Goal: Find specific page/section: Find specific page/section

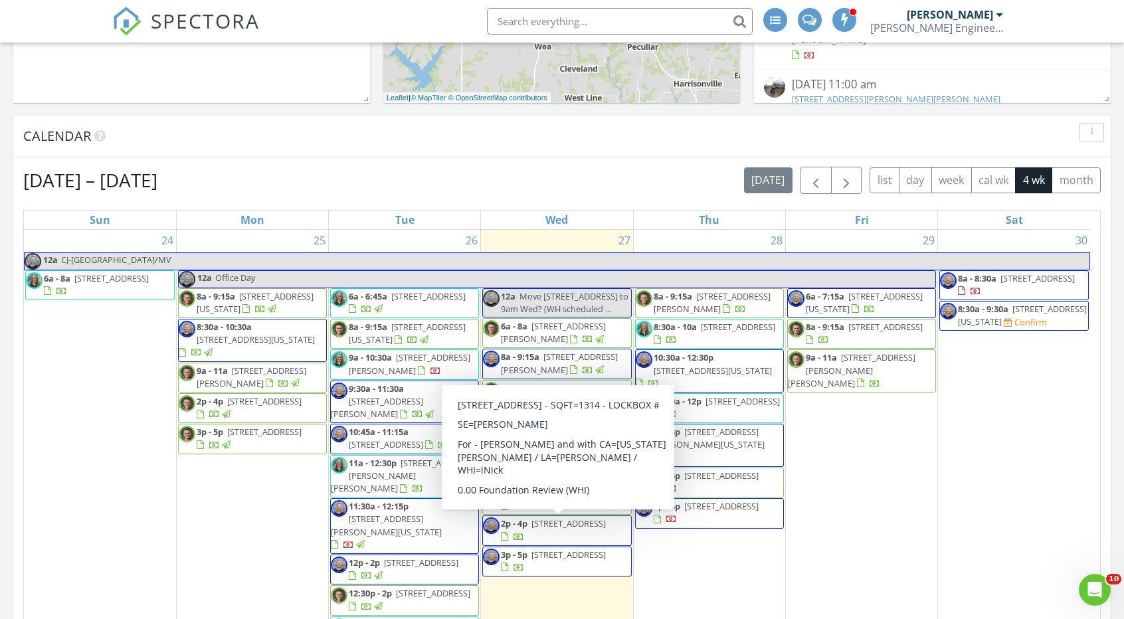
click at [524, 17] on input "text" at bounding box center [620, 21] width 266 height 27
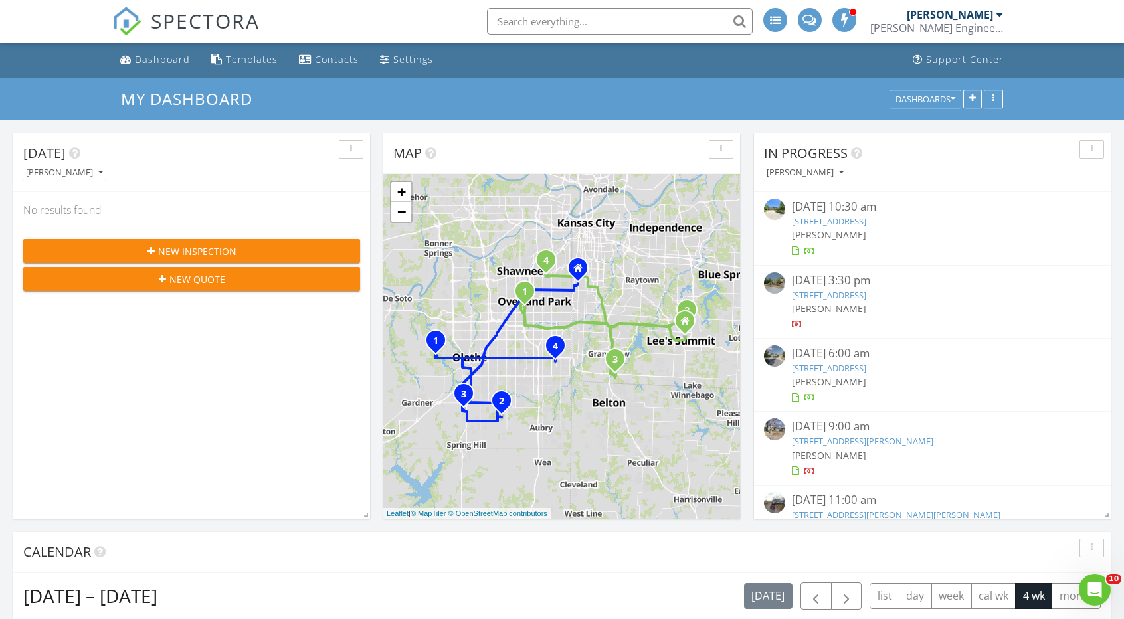
click at [161, 54] on div "Dashboard" at bounding box center [162, 59] width 55 height 13
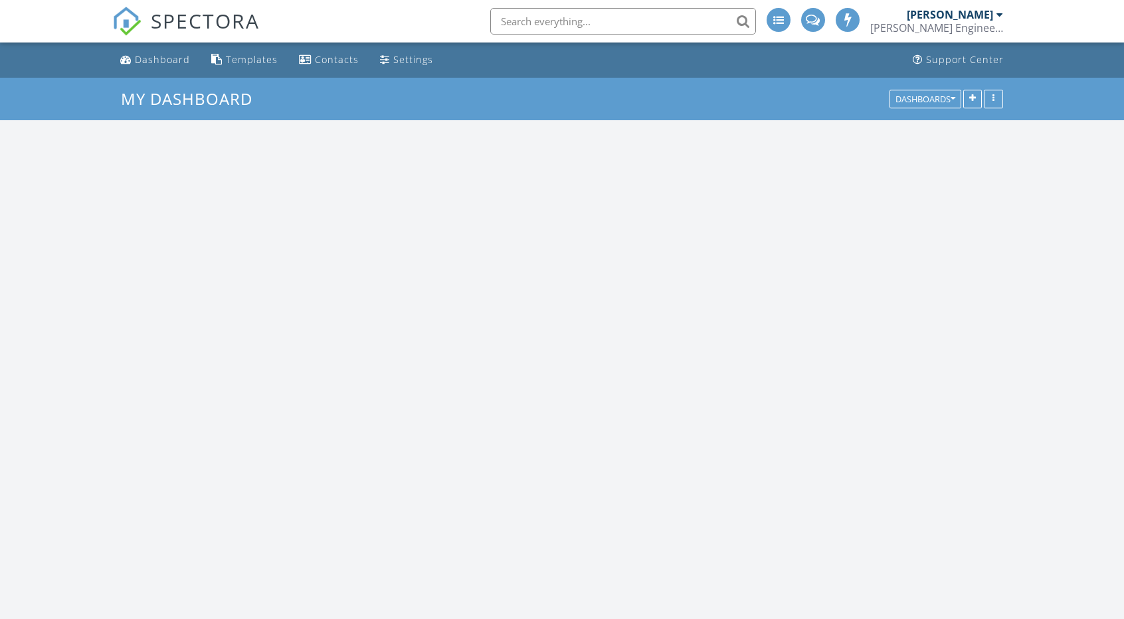
scroll to position [1096, 1144]
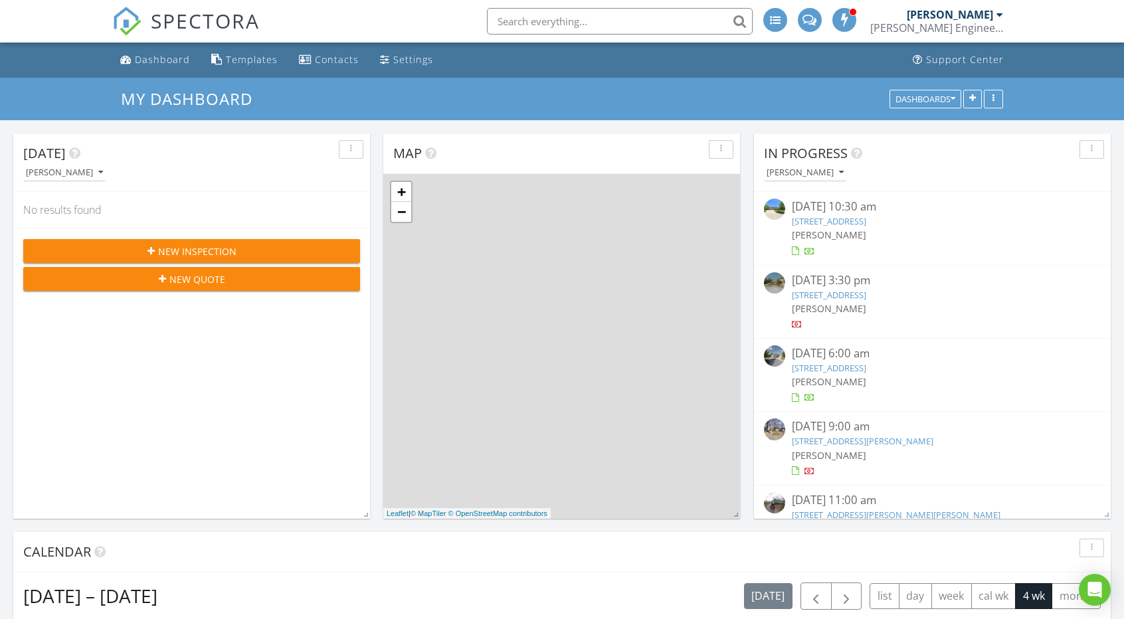
click at [556, 16] on input "text" at bounding box center [620, 21] width 266 height 27
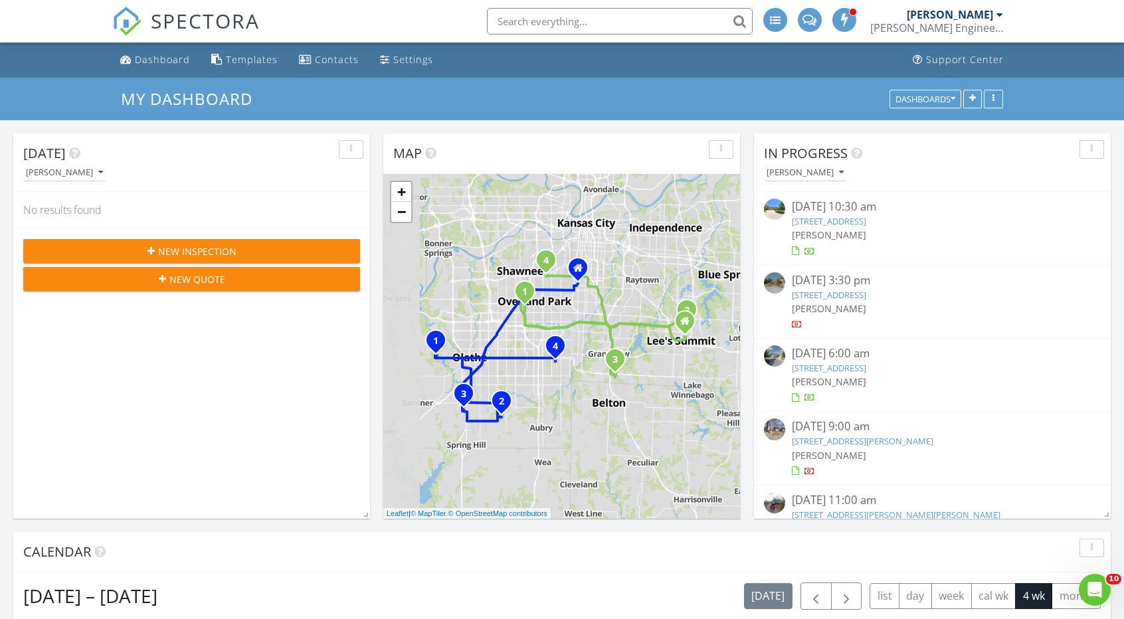
scroll to position [0, 0]
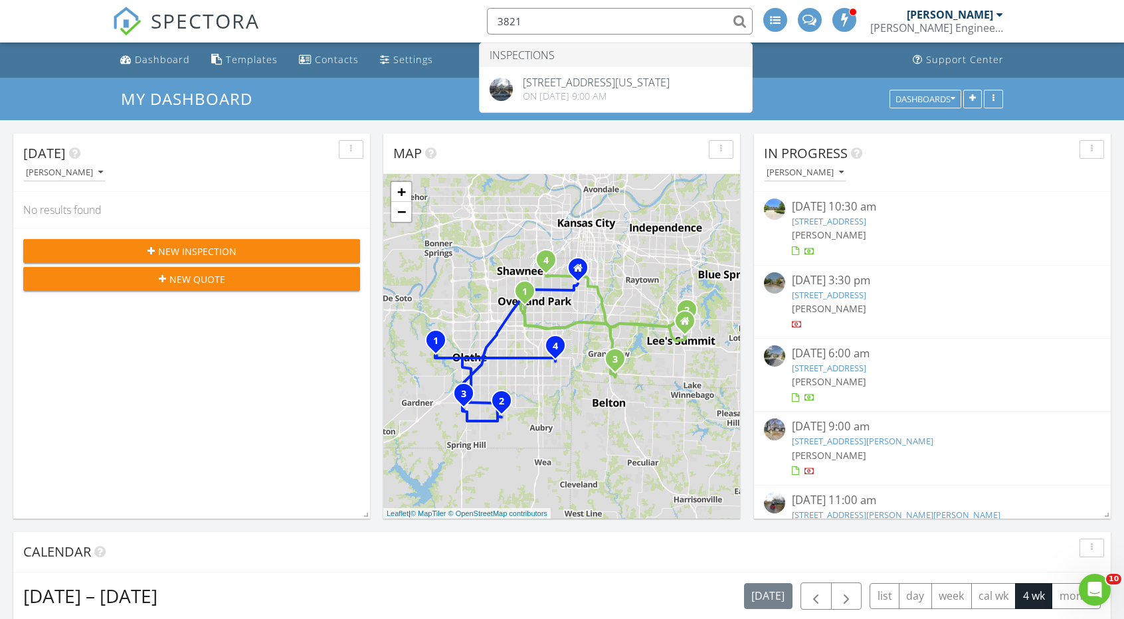
type input "3821"
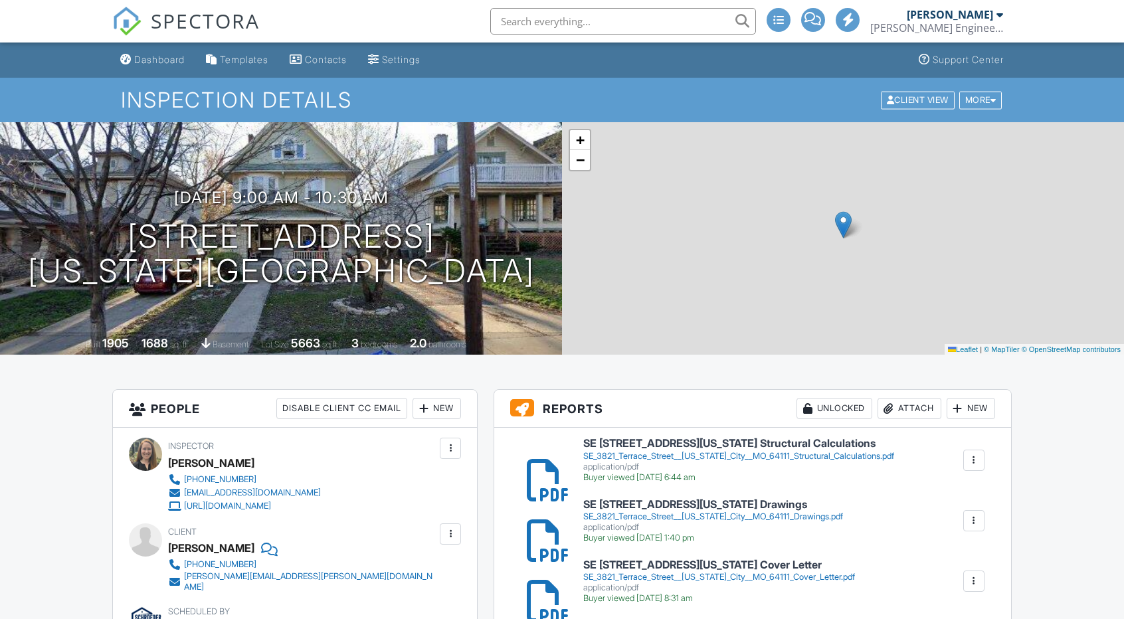
click at [779, 499] on h6 "SE [STREET_ADDRESS][US_STATE] Drawings" at bounding box center [713, 505] width 260 height 12
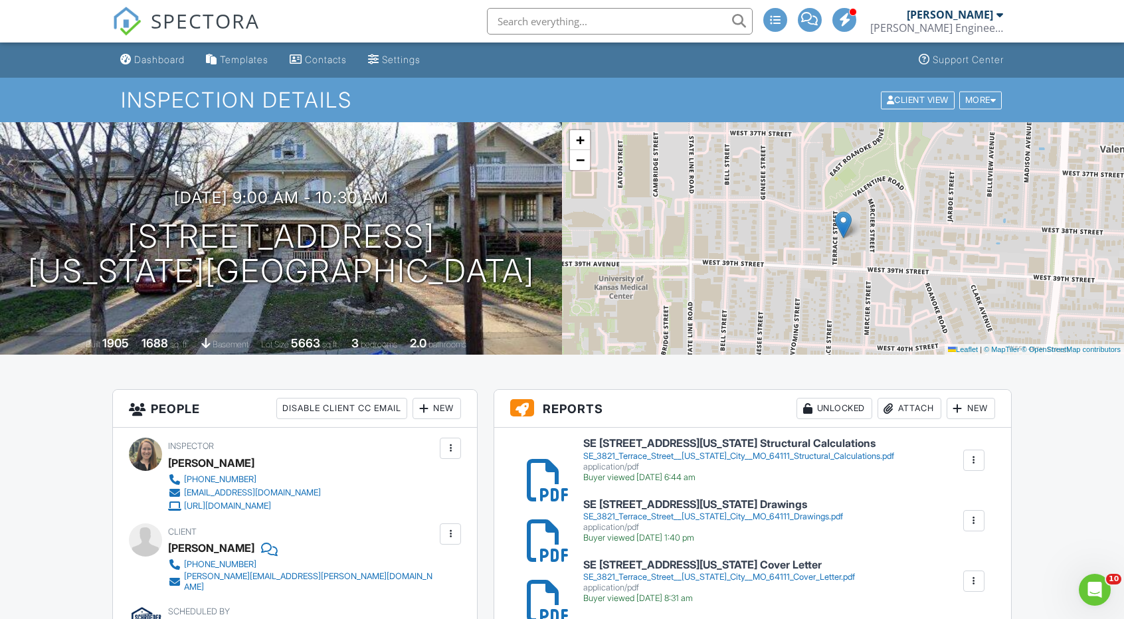
click at [736, 499] on h6 "SE 3821 Terrace Street Kansas City MO 64111 Drawings" at bounding box center [713, 505] width 260 height 12
click at [150, 57] on div "Dashboard" at bounding box center [159, 59] width 51 height 11
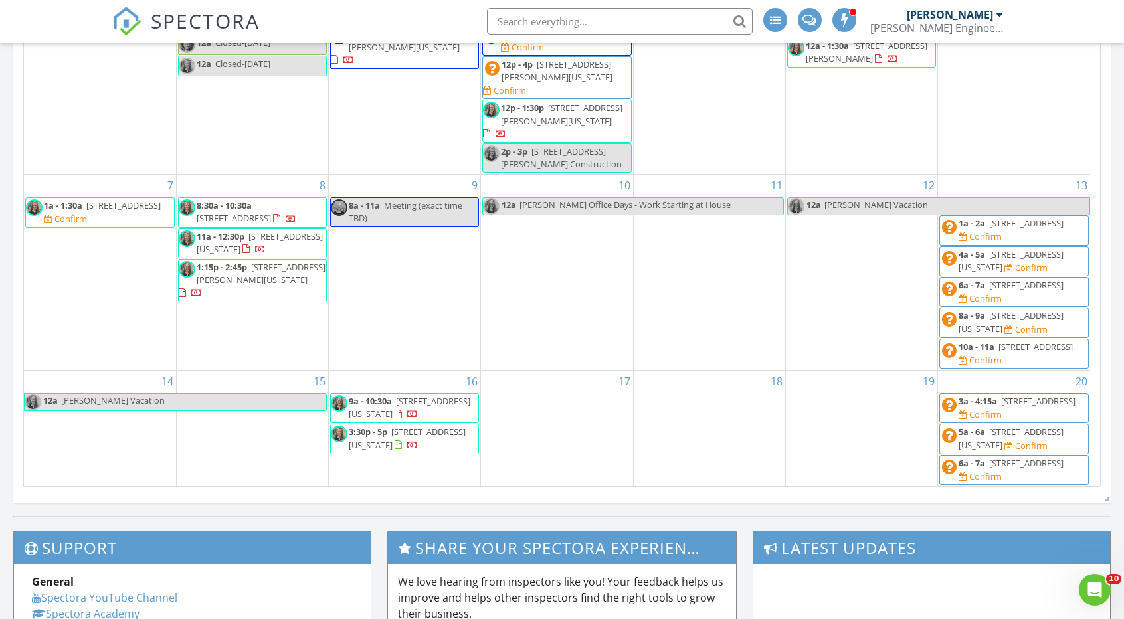
scroll to position [681, 0]
